Goal: Task Accomplishment & Management: Complete application form

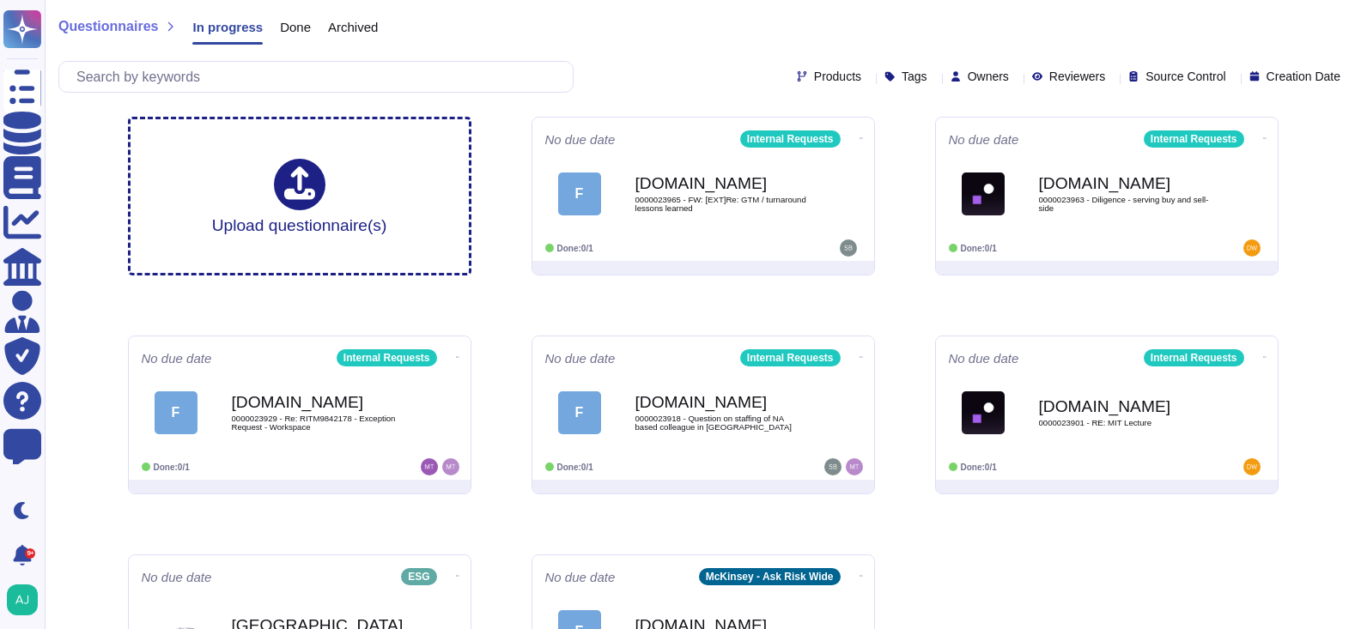
click at [656, 44] on div "Questionnaires In progress Done Archived" at bounding box center [702, 31] width 1289 height 34
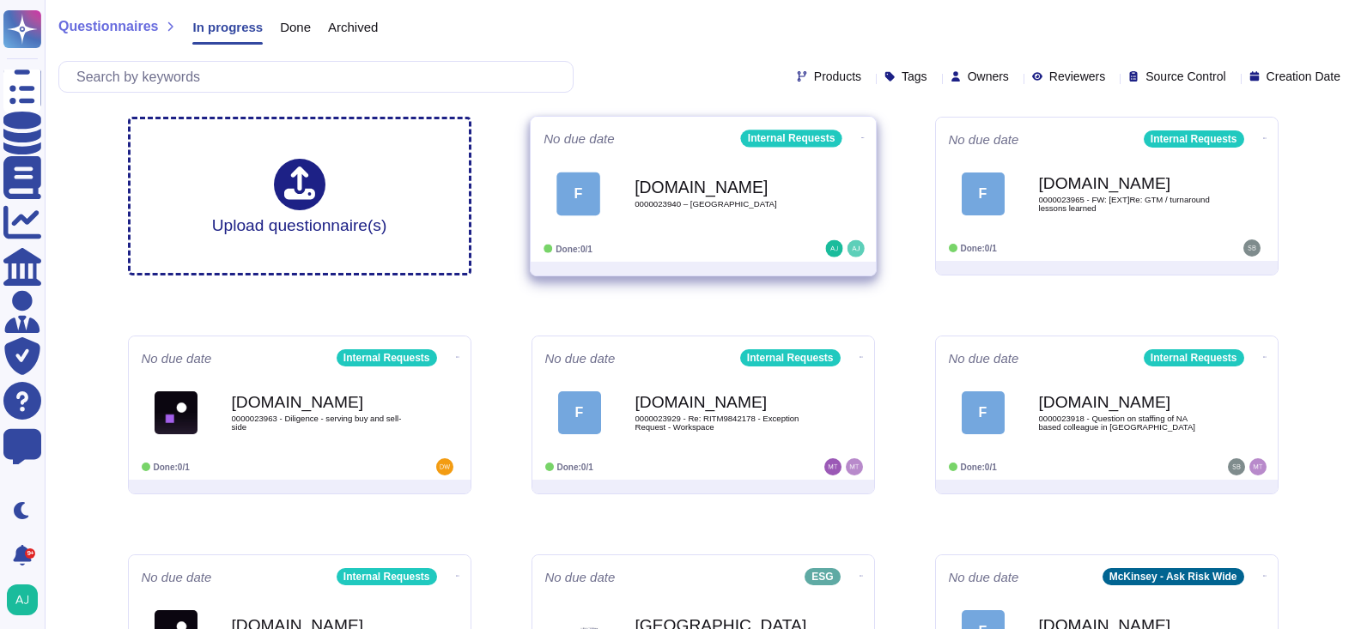
click at [721, 231] on div "F [DOMAIN_NAME] 0000023940 – [GEOGRAPHIC_DATA]" at bounding box center [703, 193] width 319 height 87
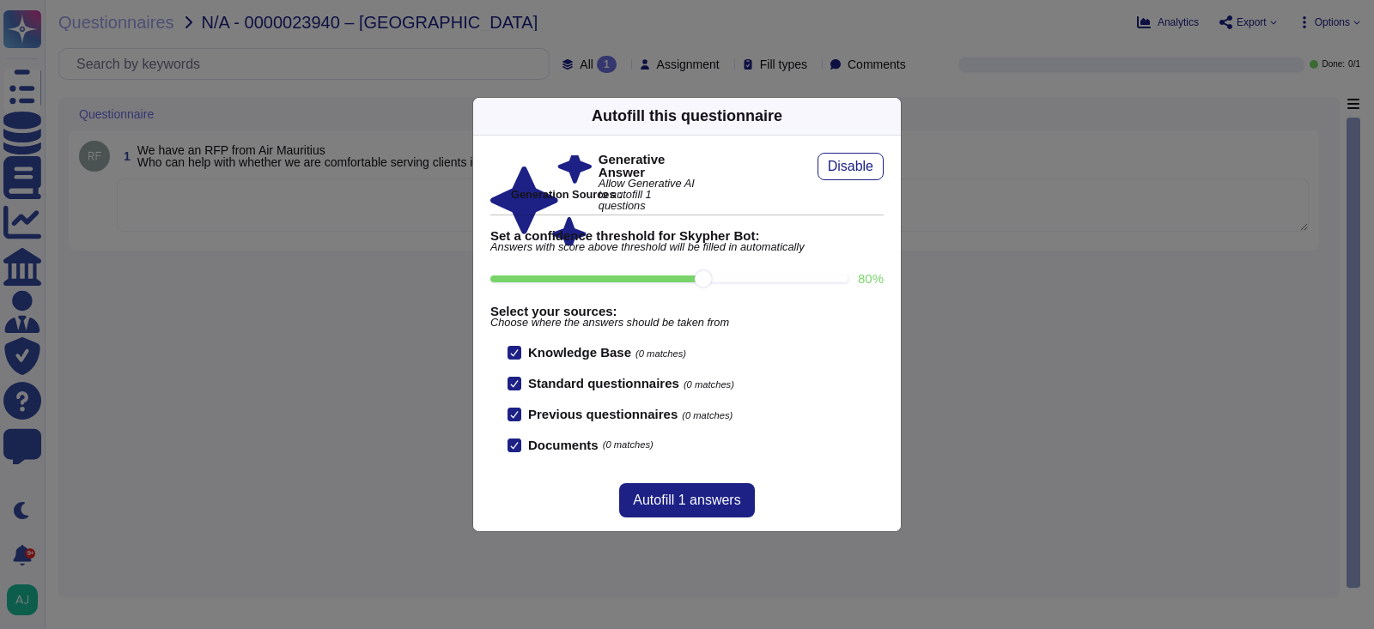
click at [403, 340] on div "Autofill this questionnaire Generative Answer Allow Generative AI to autofill 1…" at bounding box center [687, 314] width 1374 height 629
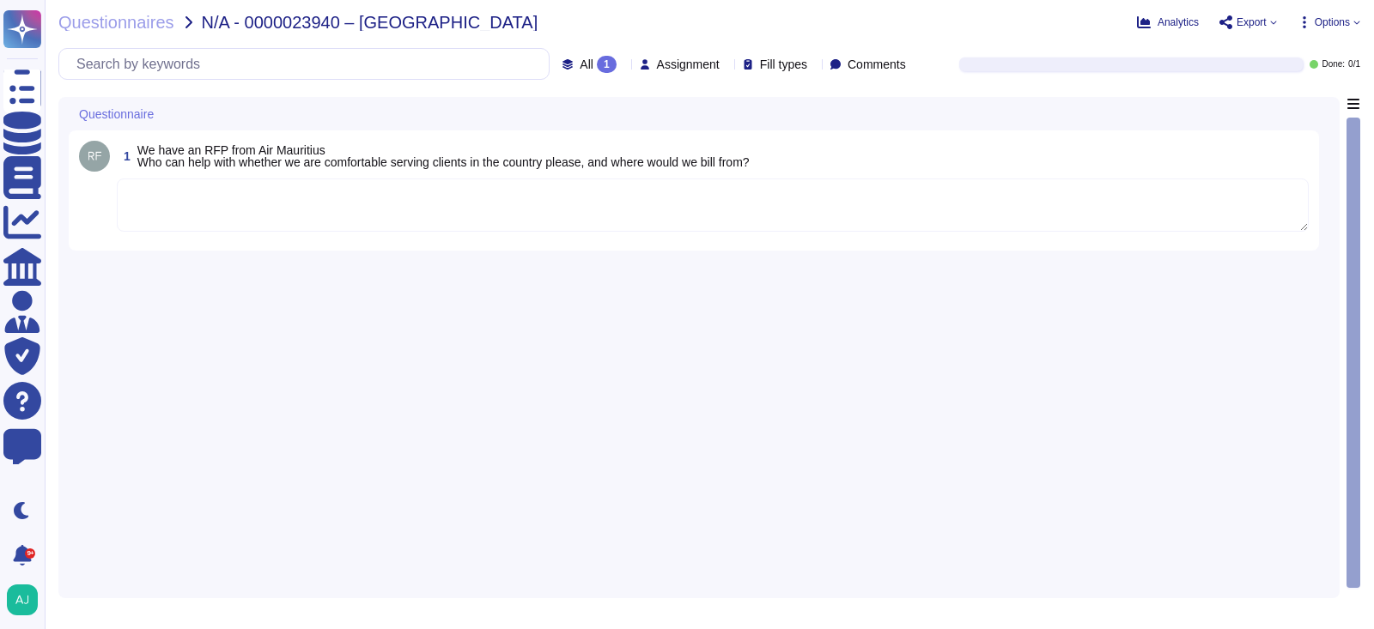
drag, startPoint x: 301, startPoint y: 205, endPoint x: 291, endPoint y: 204, distance: 10.4
click at [291, 204] on textarea at bounding box center [713, 205] width 1192 height 53
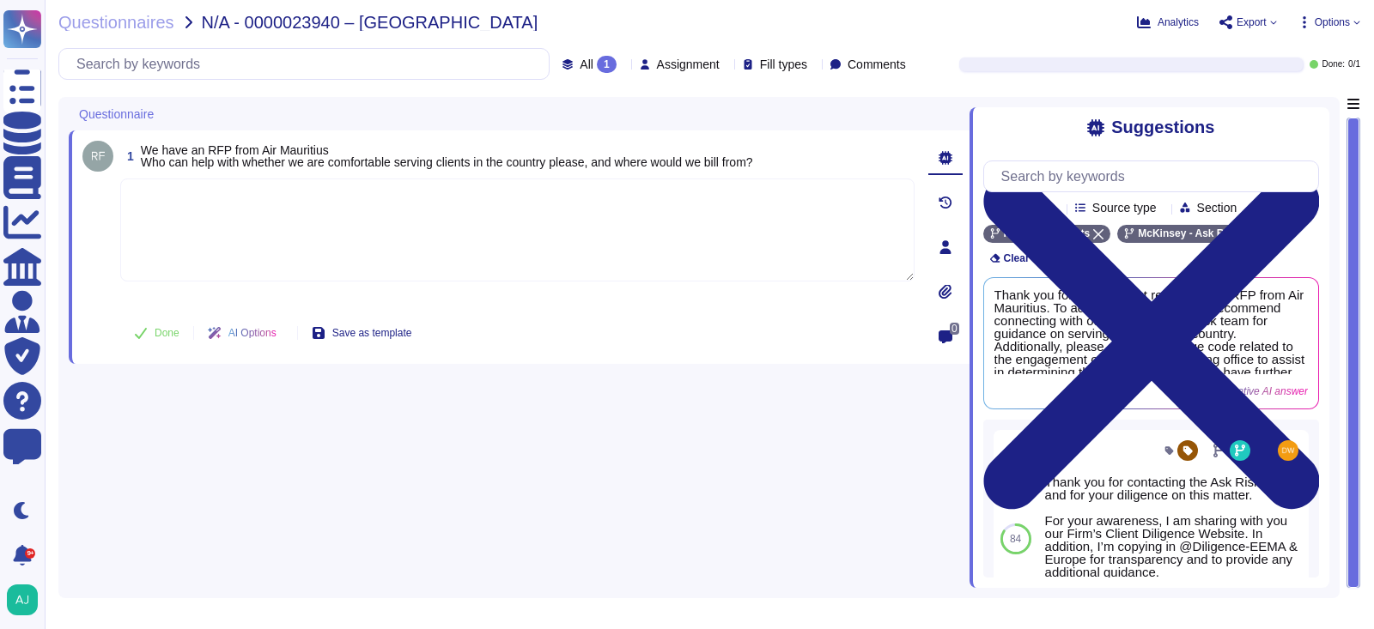
paste textarea "Following our Firm’s Client Service Policy , the opportunity of an engagement m…"
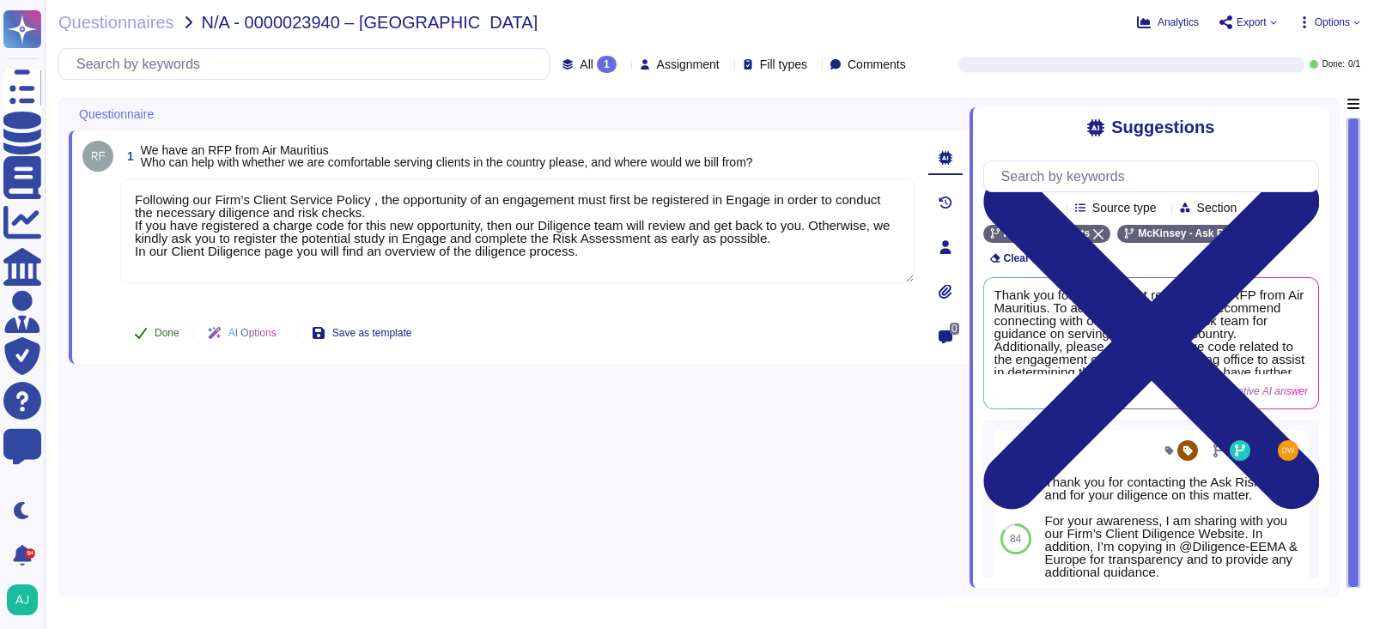
type textarea "Following our Firm’s Client Service Policy , the opportunity of an engagement m…"
click at [148, 336] on button "Done" at bounding box center [156, 333] width 73 height 34
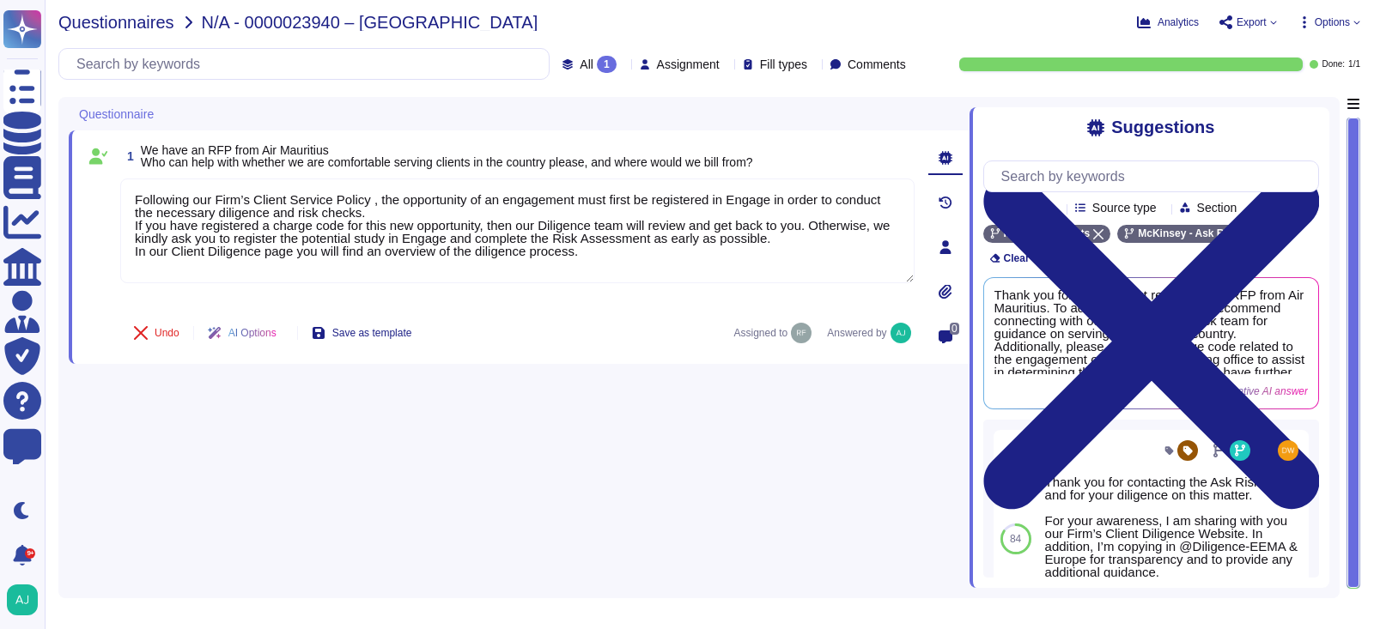
click at [146, 22] on span "Questionnaires" at bounding box center [116, 22] width 116 height 17
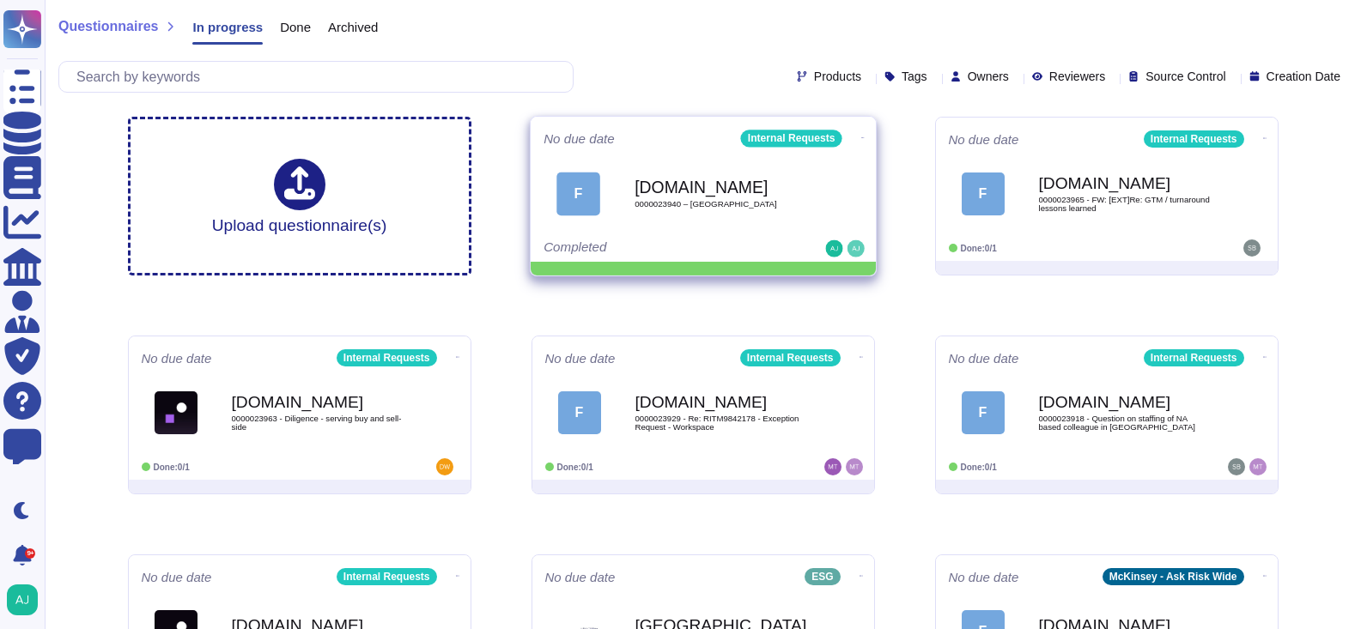
click at [860, 139] on icon at bounding box center [861, 138] width 3 height 4
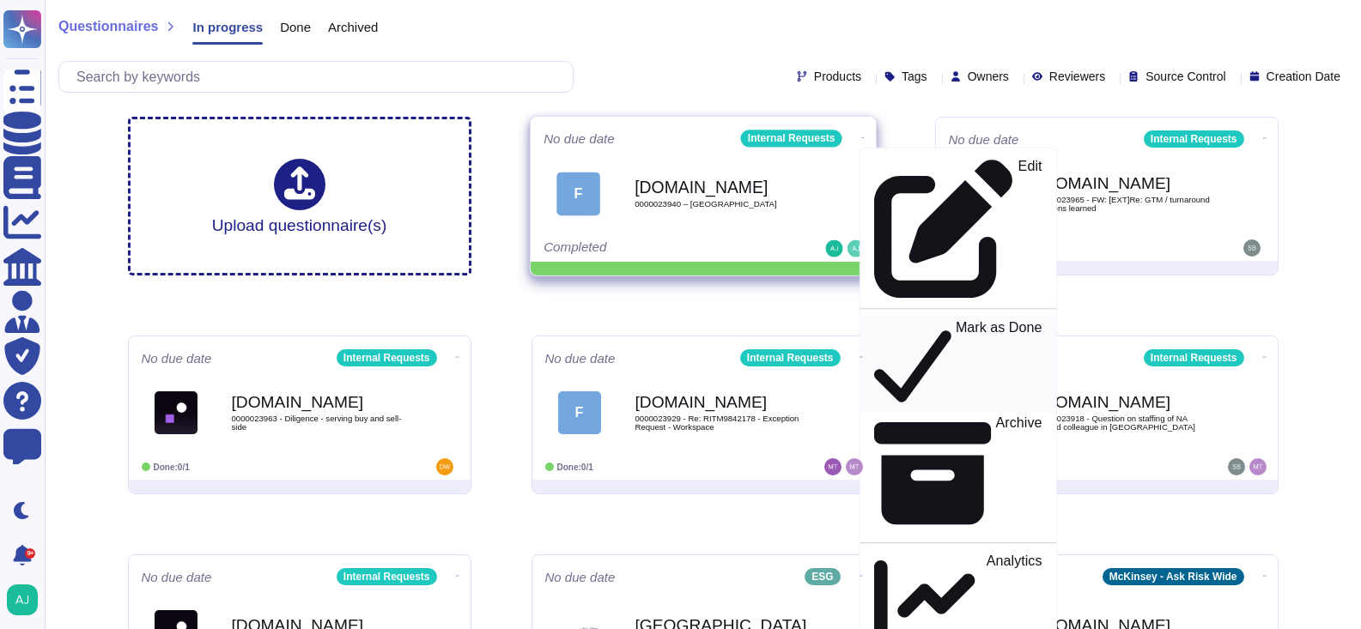
click at [955, 320] on p "Mark as Done" at bounding box center [998, 364] width 87 height 88
